Goal: Obtain resource: Obtain resource

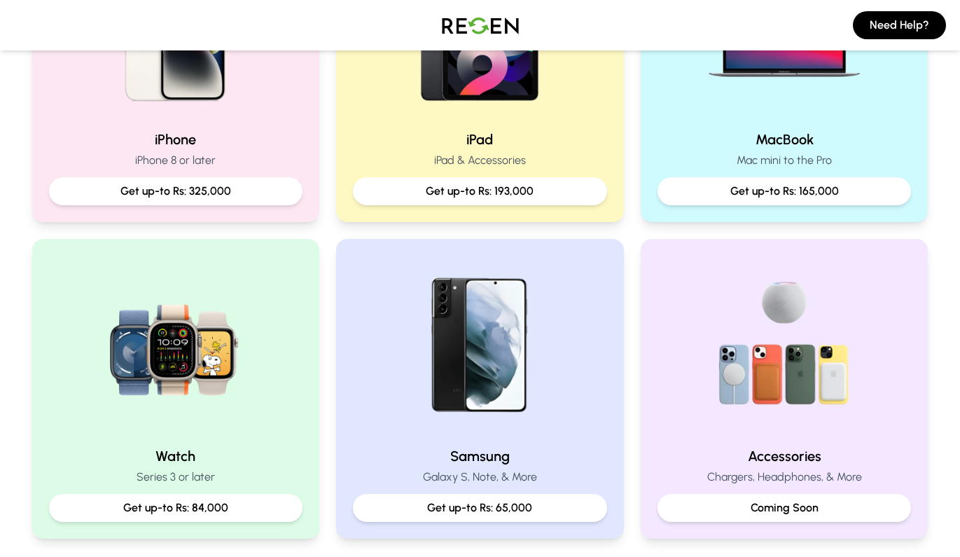
scroll to position [433, 0]
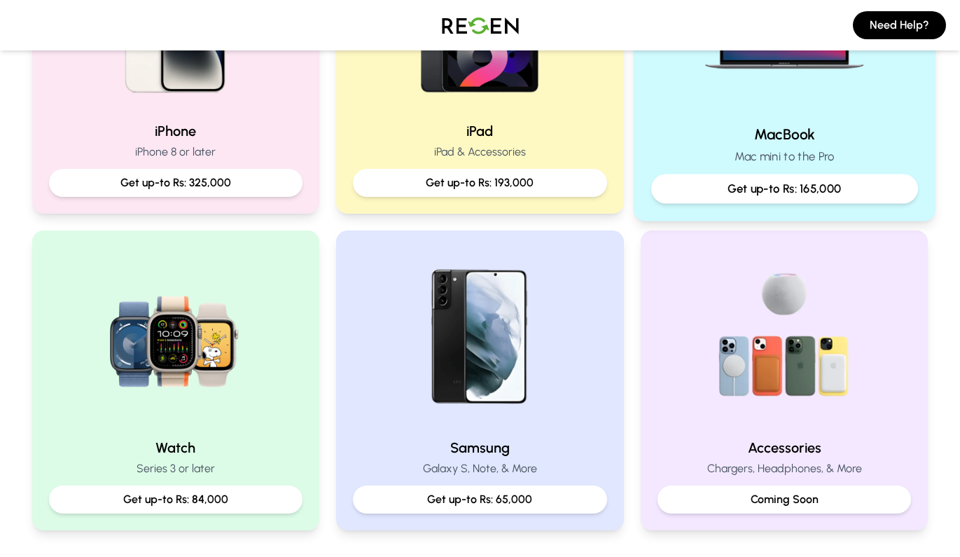
click at [730, 182] on p "Get up-to Rs: 165,000" at bounding box center [784, 189] width 243 height 18
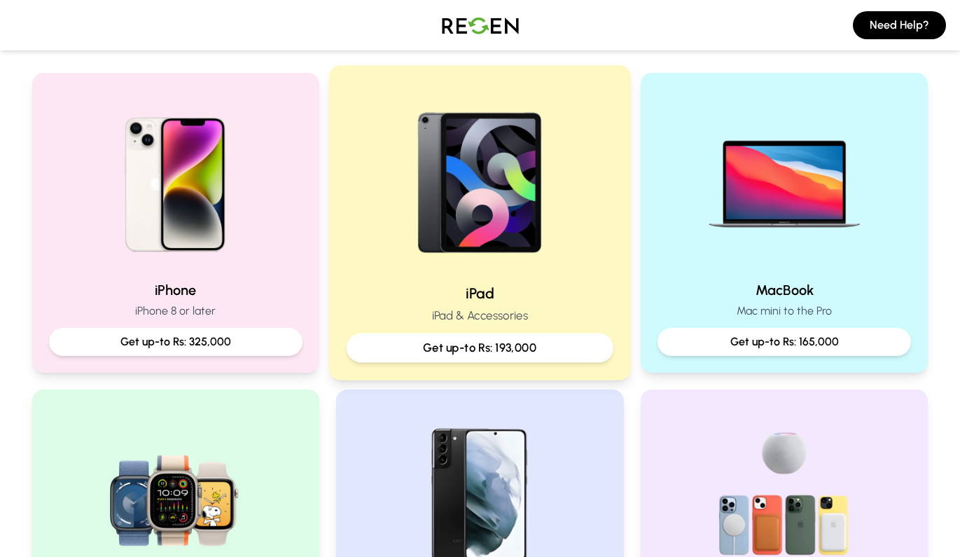
scroll to position [287, 0]
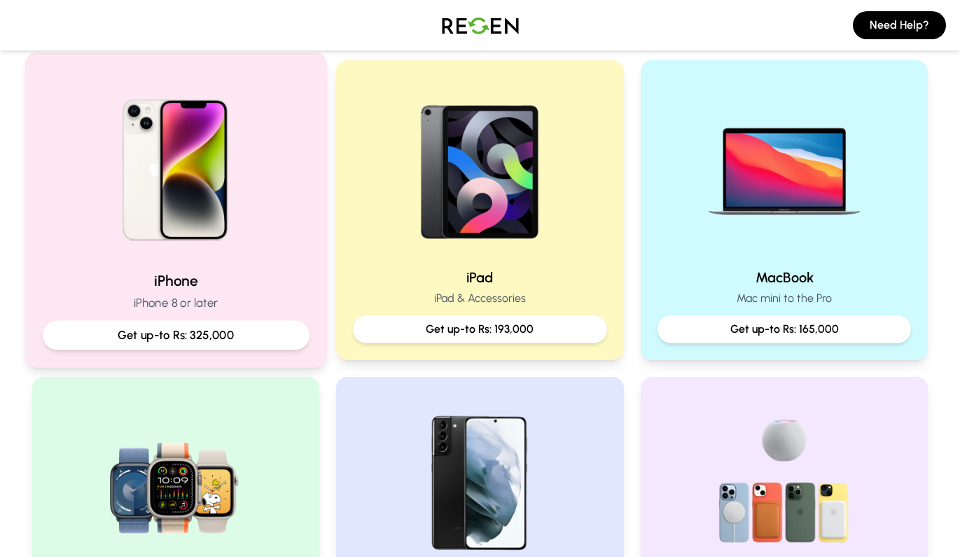
click at [176, 223] on img at bounding box center [175, 165] width 188 height 188
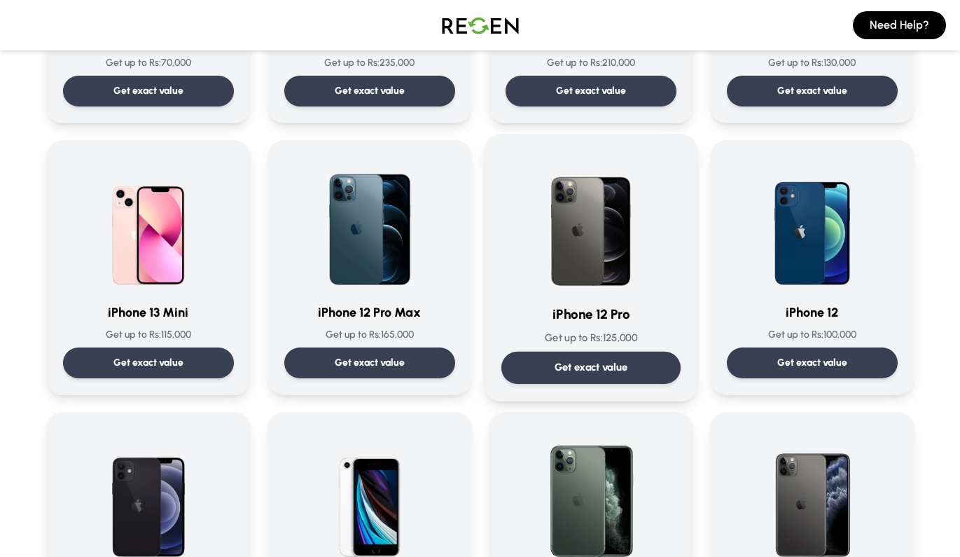
scroll to position [868, 0]
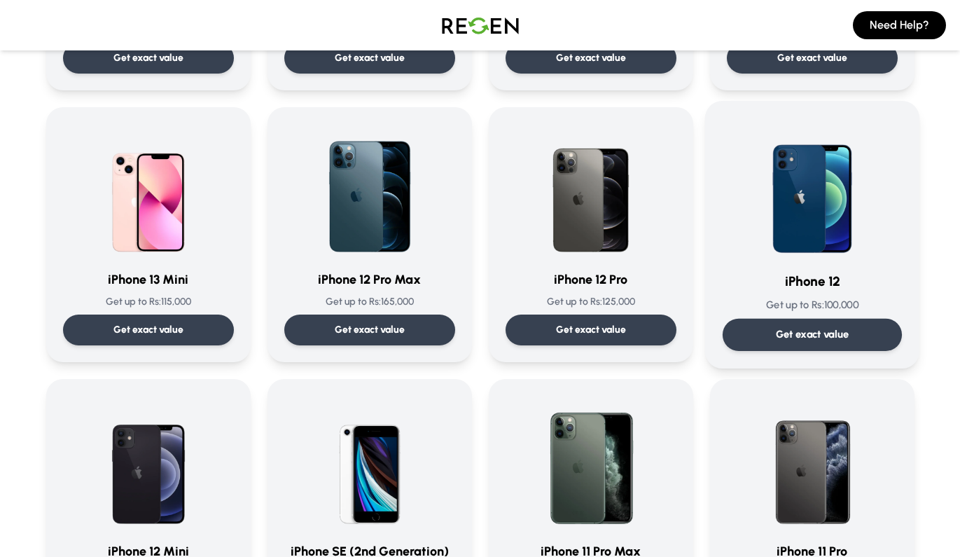
click at [783, 208] on img at bounding box center [812, 188] width 141 height 141
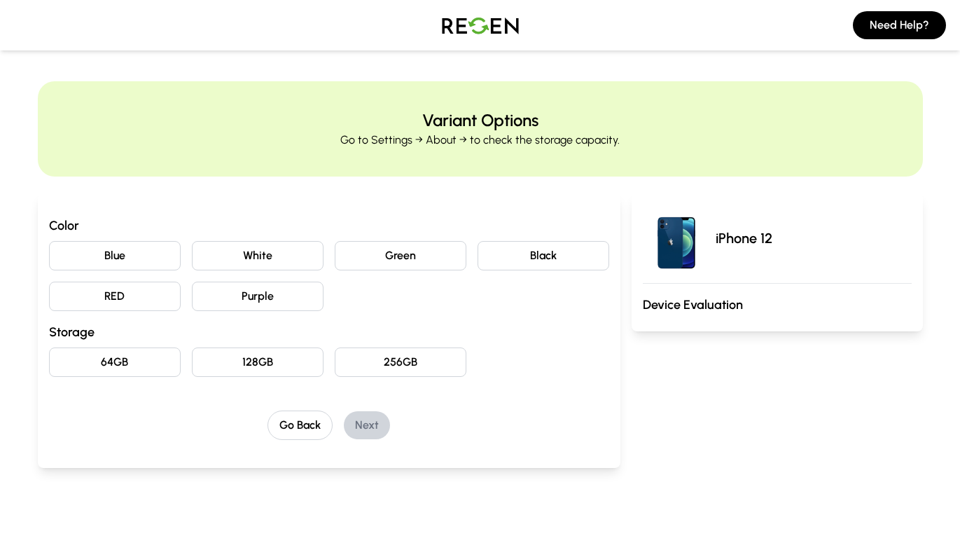
click at [541, 256] on button "Black" at bounding box center [544, 255] width 132 height 29
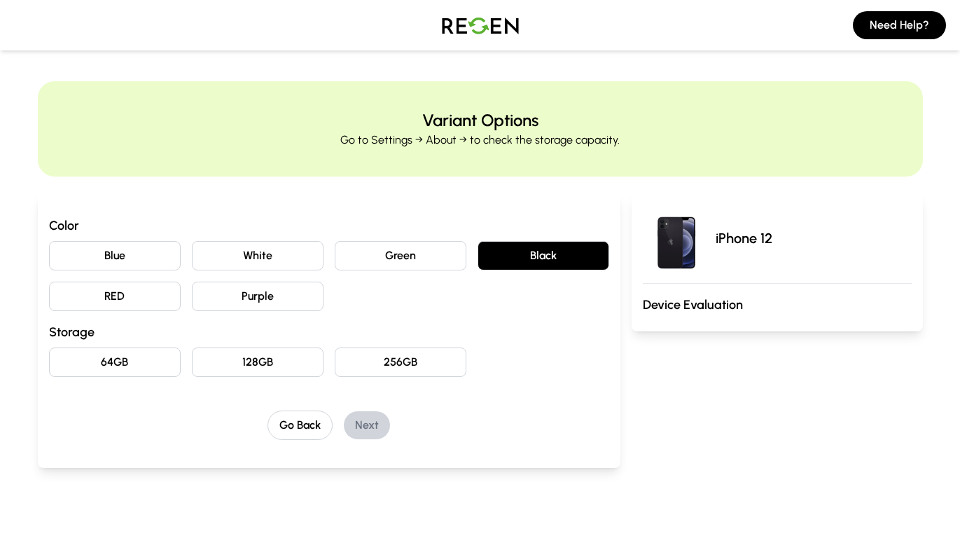
click at [226, 352] on button "128GB" at bounding box center [258, 361] width 132 height 29
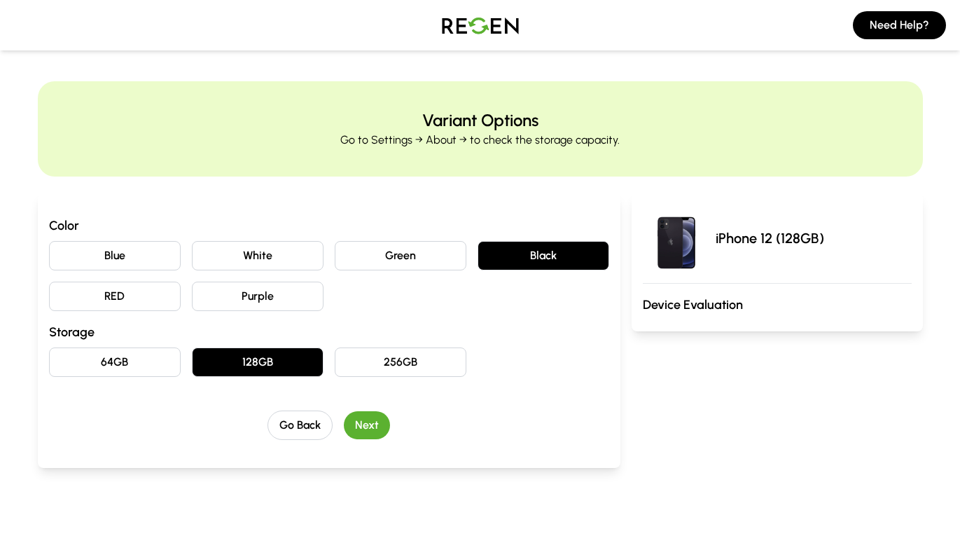
click at [374, 428] on button "Next" at bounding box center [367, 425] width 46 height 28
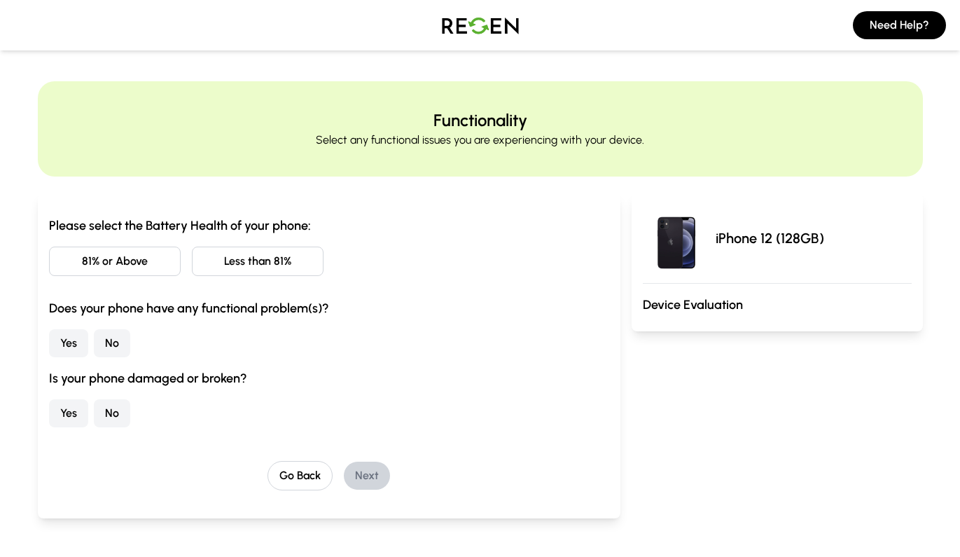
click at [233, 265] on button "Less than 81%" at bounding box center [258, 261] width 132 height 29
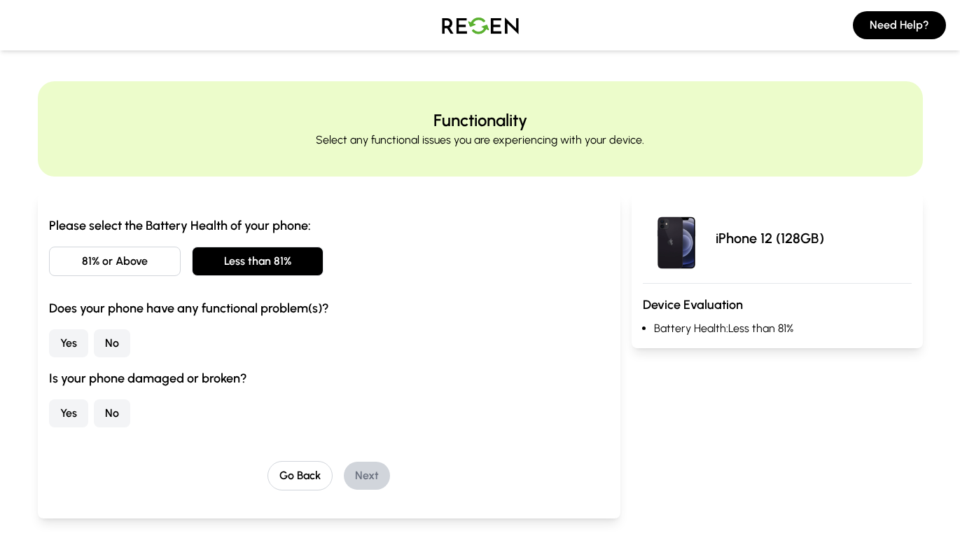
click at [94, 341] on button "No" at bounding box center [112, 343] width 36 height 28
click at [99, 389] on div "Is your phone damaged or broken? Yes No" at bounding box center [329, 397] width 560 height 59
click at [108, 428] on div "Please select the Battery Health of your phone: 81% or Above Less than 81% Does…" at bounding box center [329, 353] width 560 height 275
click at [109, 418] on button "No" at bounding box center [112, 413] width 36 height 28
click at [367, 470] on button "Next" at bounding box center [367, 476] width 46 height 28
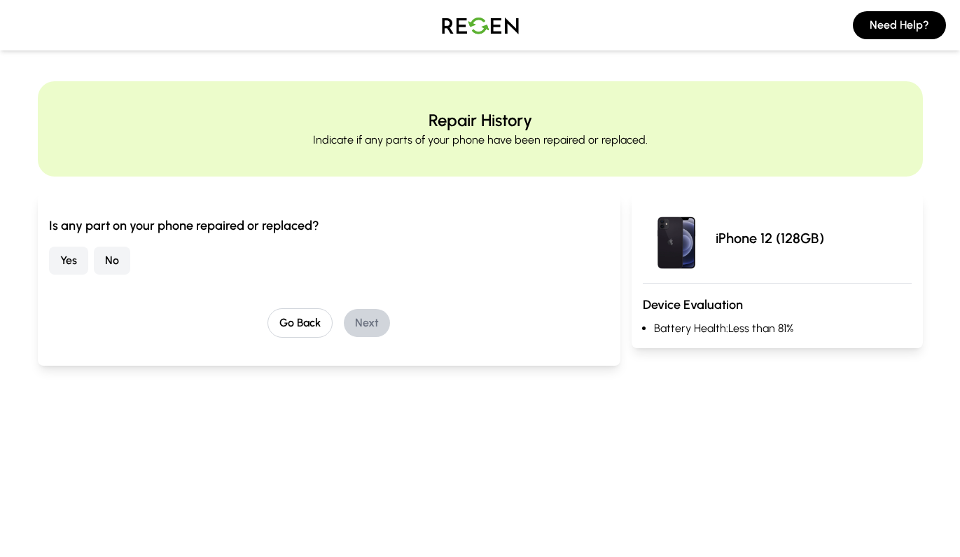
click at [111, 261] on button "No" at bounding box center [112, 261] width 36 height 28
click at [374, 321] on button "Next" at bounding box center [367, 323] width 46 height 28
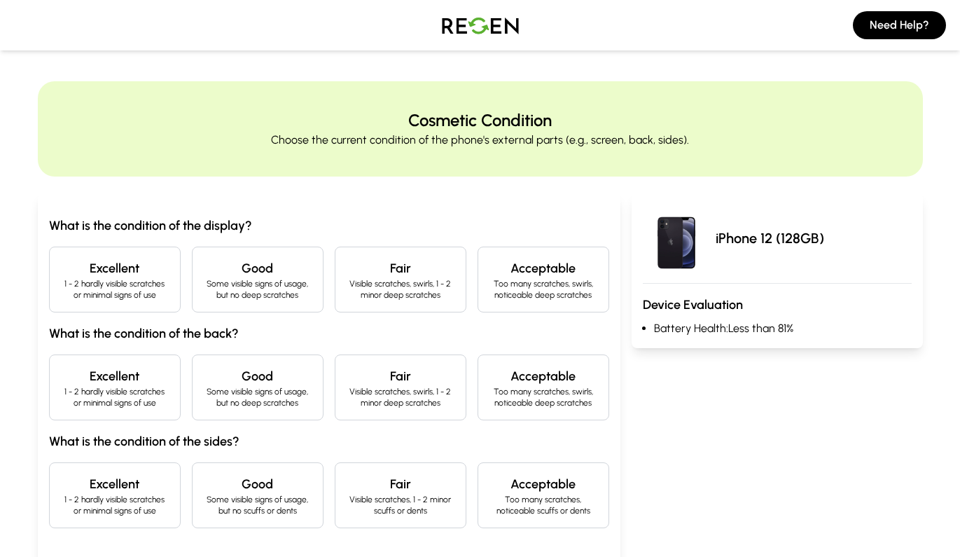
click at [106, 279] on p "1 - 2 hardly visible scratches or minimal signs of use" at bounding box center [115, 289] width 108 height 22
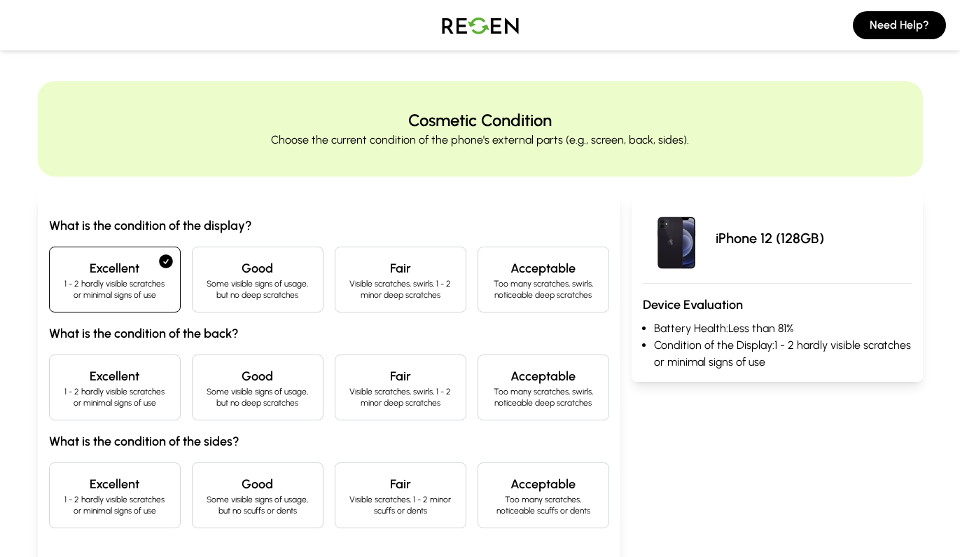
click at [109, 392] on p "1 - 2 hardly visible scratches or minimal signs of use" at bounding box center [115, 397] width 108 height 22
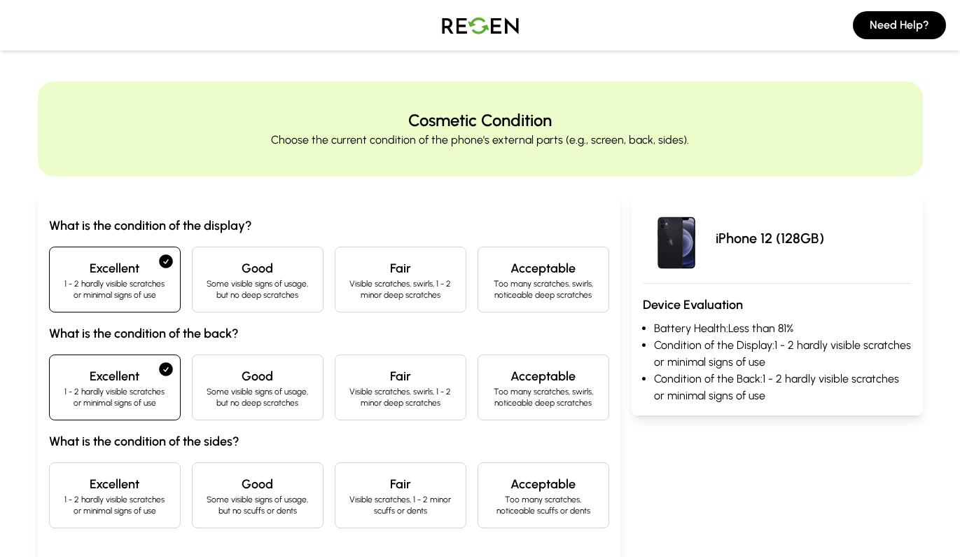
click at [115, 469] on div "Excellent 1 - 2 hardly visible scratches or minimal signs of use" at bounding box center [115, 495] width 132 height 66
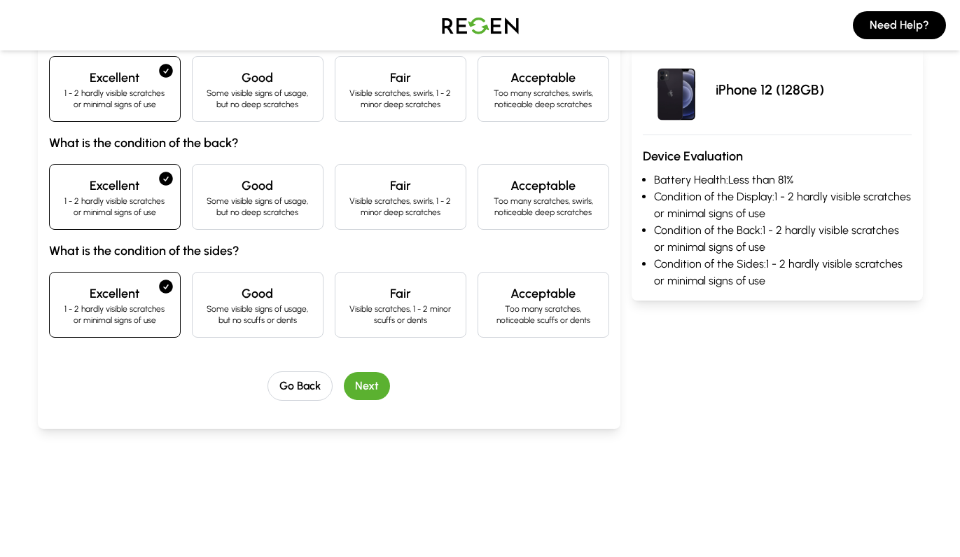
scroll to position [202, 0]
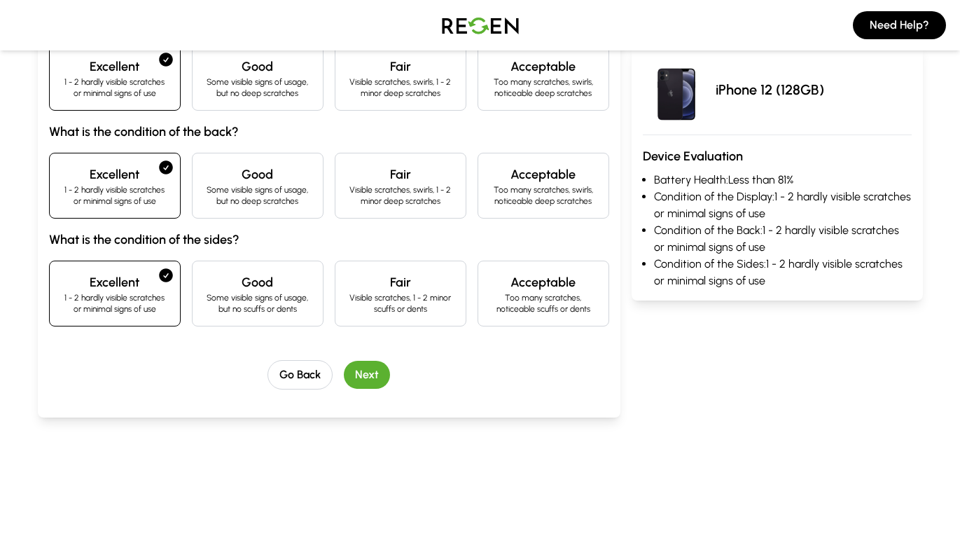
click at [362, 366] on button "Next" at bounding box center [367, 375] width 46 height 28
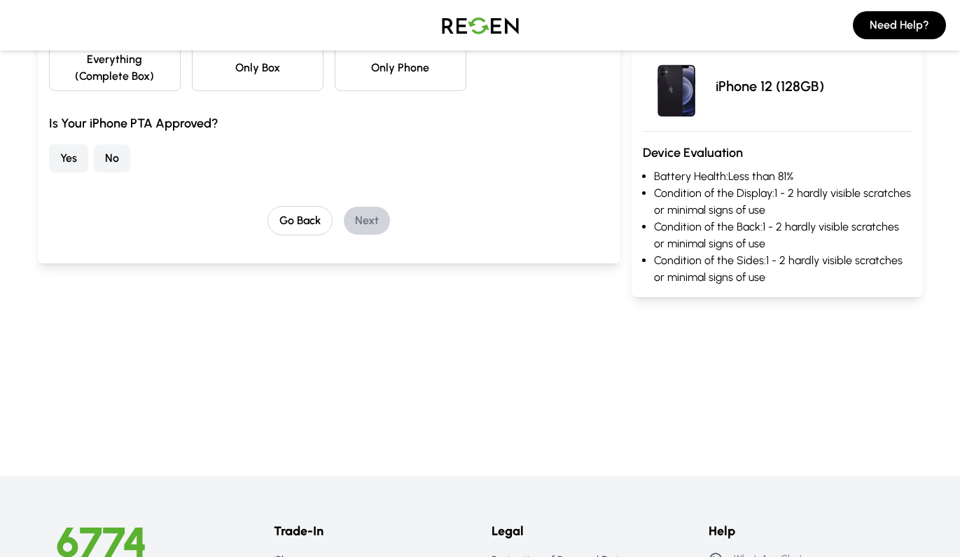
scroll to position [0, 0]
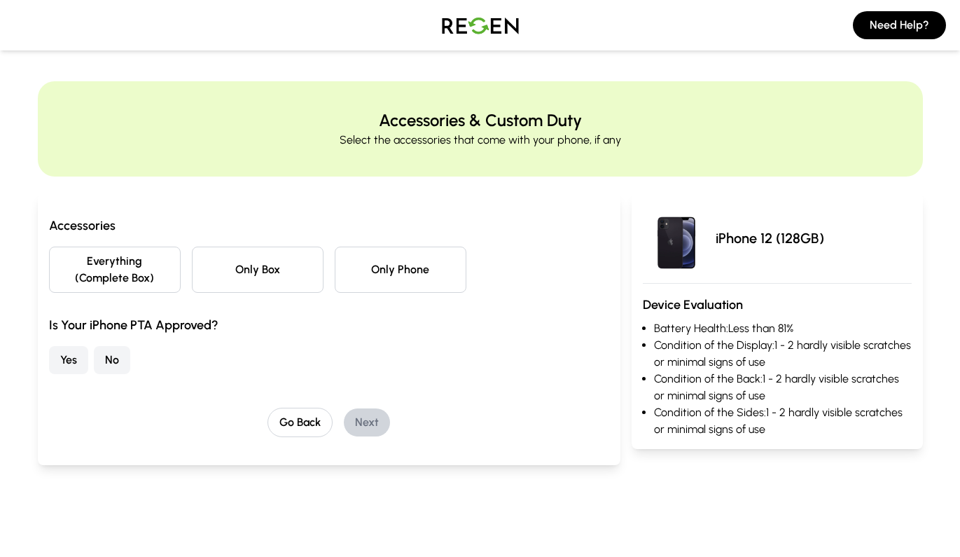
click at [97, 268] on button "Everything (Complete Box)" at bounding box center [115, 270] width 132 height 46
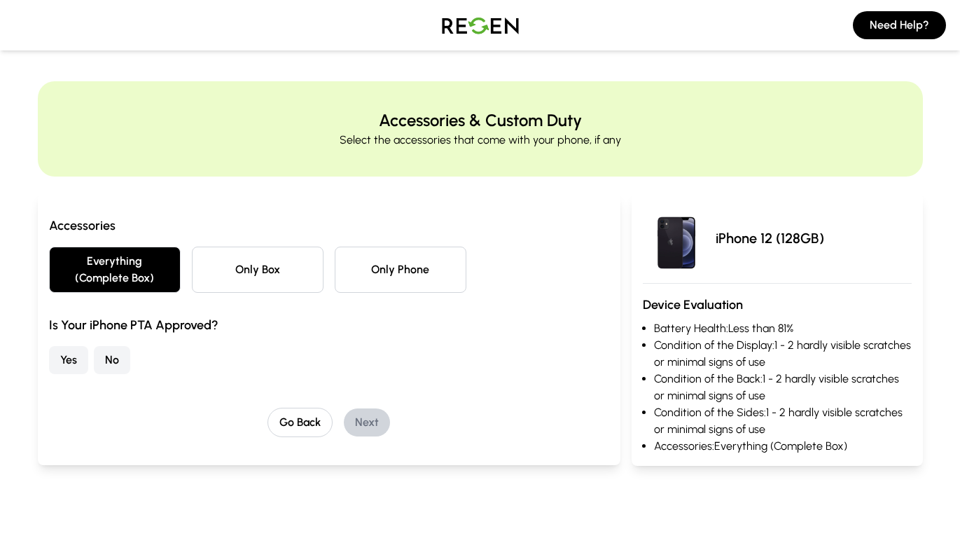
click at [68, 366] on button "Yes" at bounding box center [68, 360] width 39 height 28
click at [377, 416] on button "Next" at bounding box center [367, 422] width 46 height 28
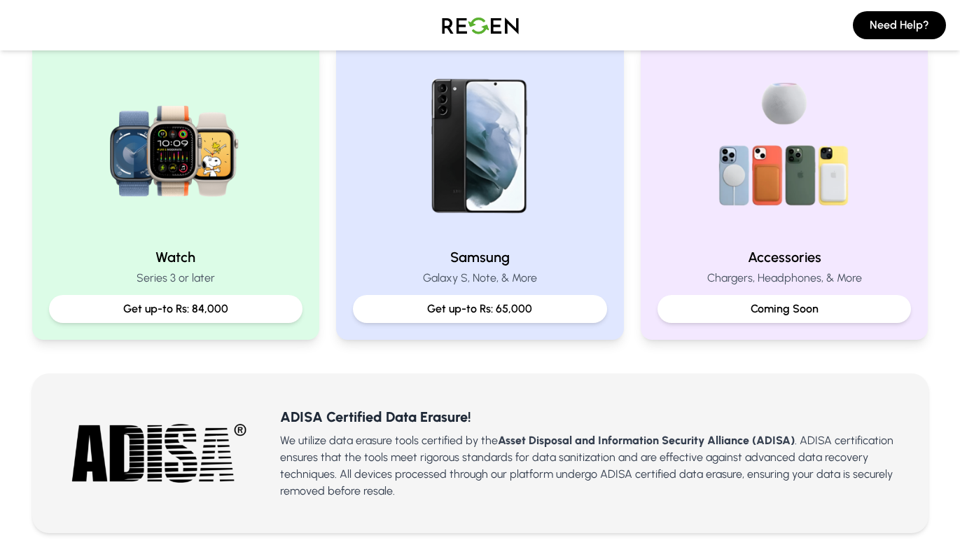
scroll to position [568, 0]
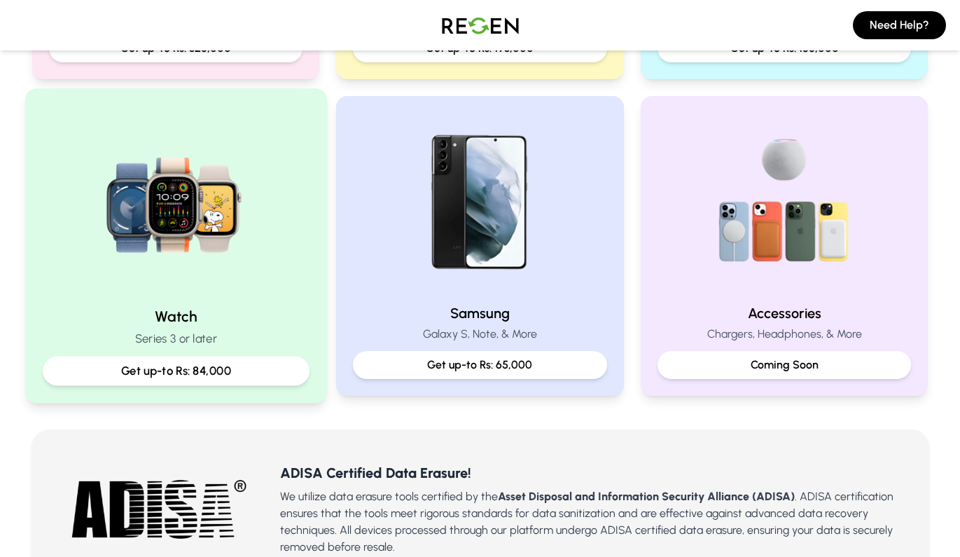
click at [207, 261] on img at bounding box center [175, 200] width 188 height 188
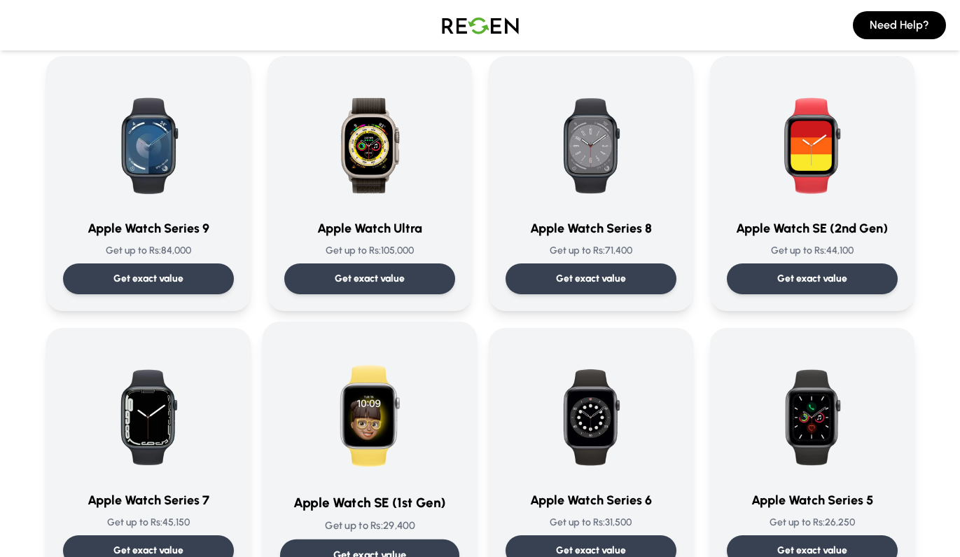
scroll to position [102, 0]
